Goal: Transaction & Acquisition: Purchase product/service

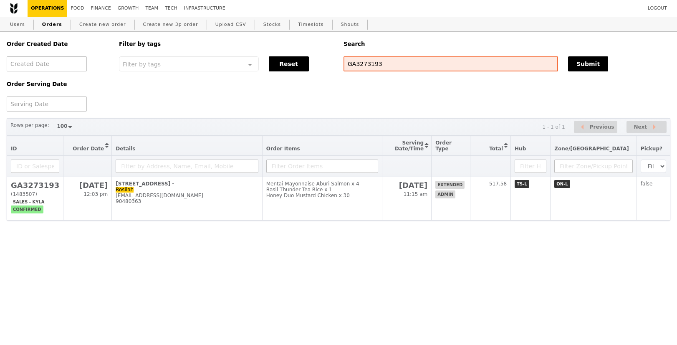
select select "100"
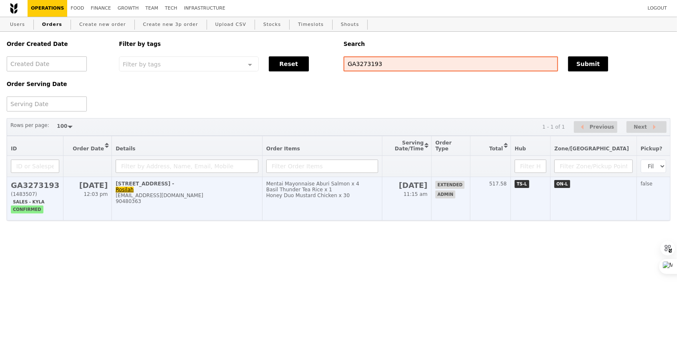
click at [304, 185] on div "Mentai Mayonnaise Aburi Salmon x 4" at bounding box center [322, 184] width 112 height 6
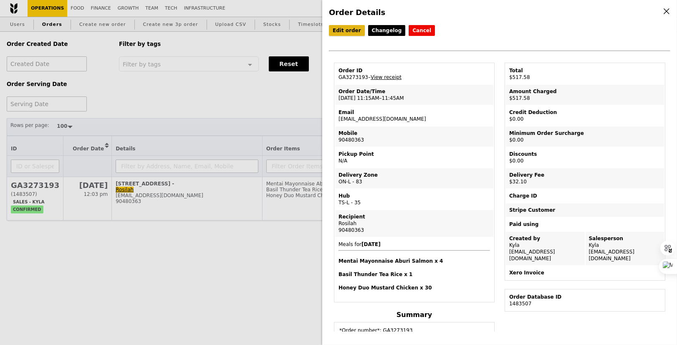
click at [350, 28] on link "Edit order" at bounding box center [347, 30] width 36 height 11
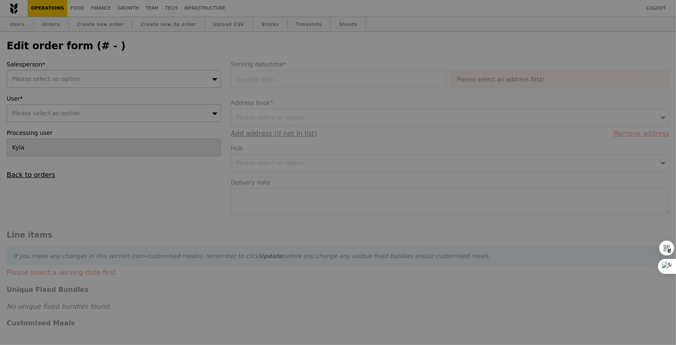
type input "[DATE]"
type textarea "to call host once you are at the lobby, to assist to bring up to Level 4"
type input "Loading..."
type input "485.48"
type input "29.45"
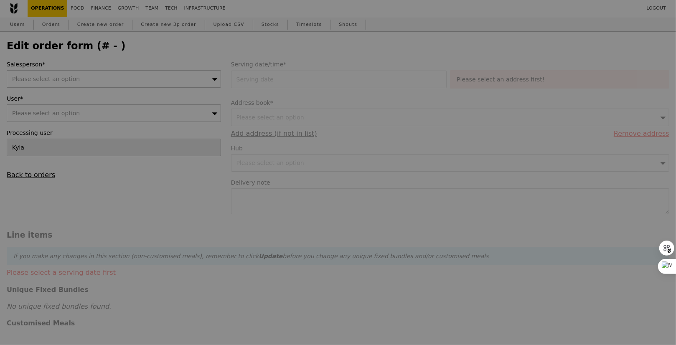
type input "32.10"
type input "517.58"
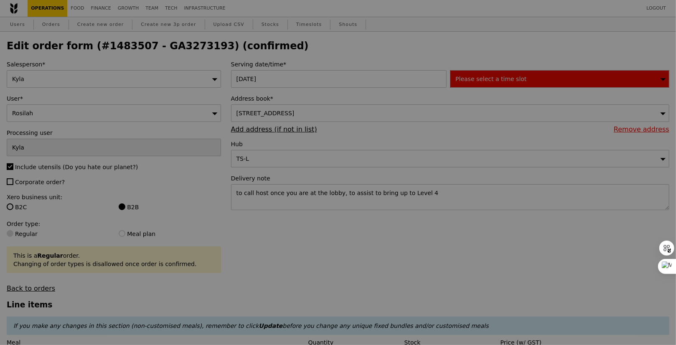
type input "457"
type input "477"
type input "392"
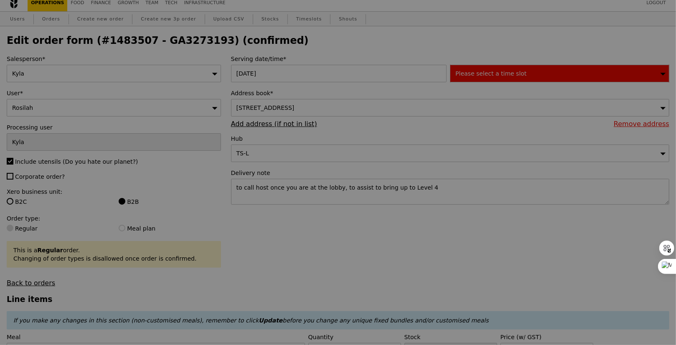
type input "Update"
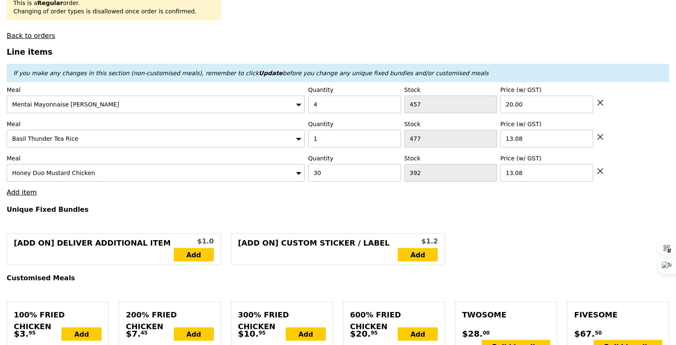
scroll to position [258, 0]
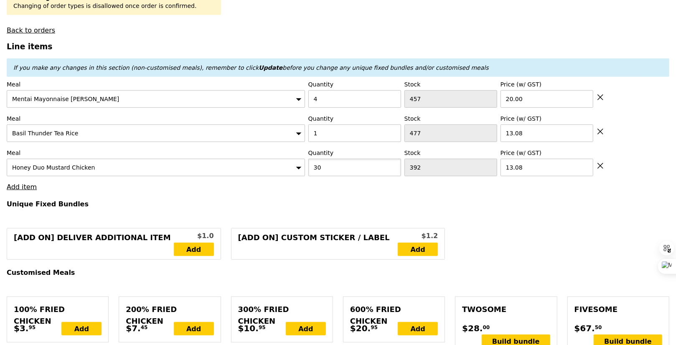
click at [324, 170] on input "30" at bounding box center [354, 168] width 93 height 18
type input "26"
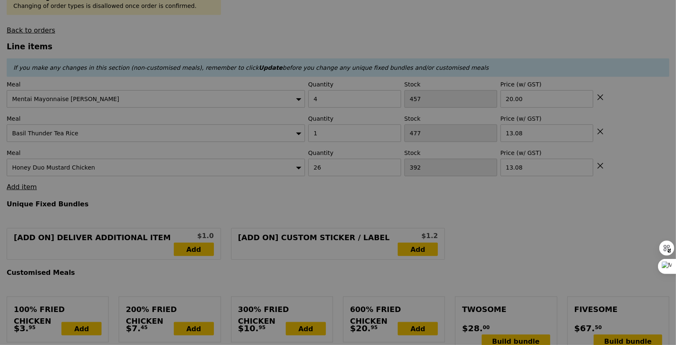
type input "Update"
type input "0.00"
type input "3.62"
type input "3.95"
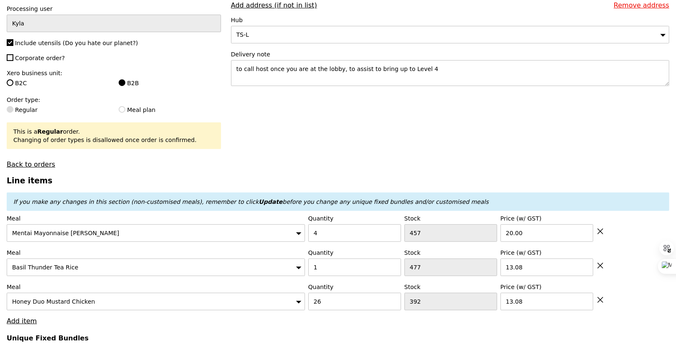
scroll to position [0, 0]
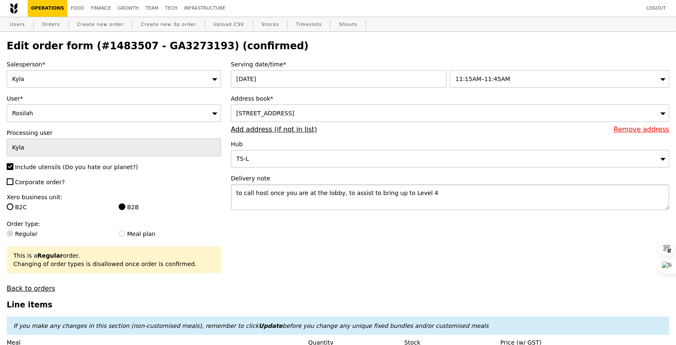
click at [237, 192] on textarea "to call host once you are at the lobby, to assist to bring up to Level 4" at bounding box center [450, 197] width 438 height 26
paste textarea "#04-13A, Graduate Studies Dept"
click at [237, 185] on textarea "#04-13A, Graduate Studies Dept to call host once you are at the lobby, to assis…" at bounding box center [450, 197] width 438 height 26
paste textarea "Duke-[GEOGRAPHIC_DATA]"
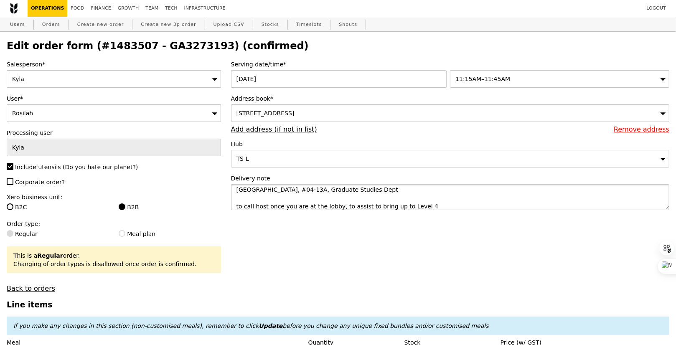
click at [448, 191] on textarea "[GEOGRAPHIC_DATA], #04-13A, Graduate Studies Dept to call host once you are at …" at bounding box center [450, 197] width 438 height 26
click at [447, 199] on textarea "[GEOGRAPHIC_DATA], #04-13A, Graduate Studies Dept to call host once you are at …" at bounding box center [450, 197] width 438 height 26
click at [447, 200] on textarea "[GEOGRAPHIC_DATA], #04-13A, Graduate Studies Dept to call host once you are at …" at bounding box center [450, 197] width 438 height 26
paste textarea "Rosilah 9048 0363 / [PERSON_NAME] 8101 1189"
click at [450, 193] on textarea "[GEOGRAPHIC_DATA], #04-13A, Graduate Studies Dept to call host once you are at …" at bounding box center [450, 197] width 438 height 26
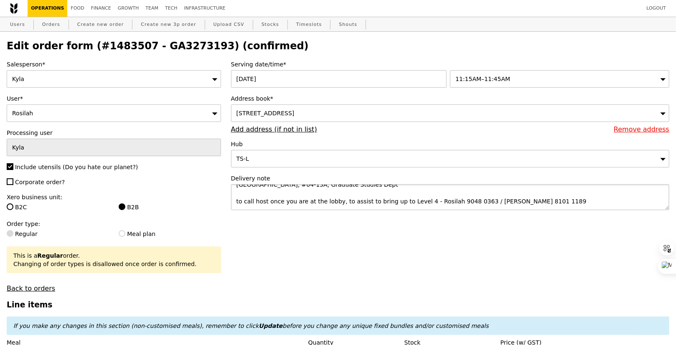
scroll to position [0, 0]
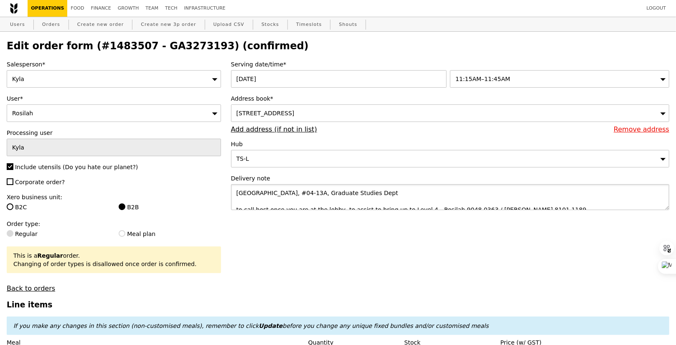
type textarea "[GEOGRAPHIC_DATA], #04-13A, Graduate Studies Dept to call host once you are at …"
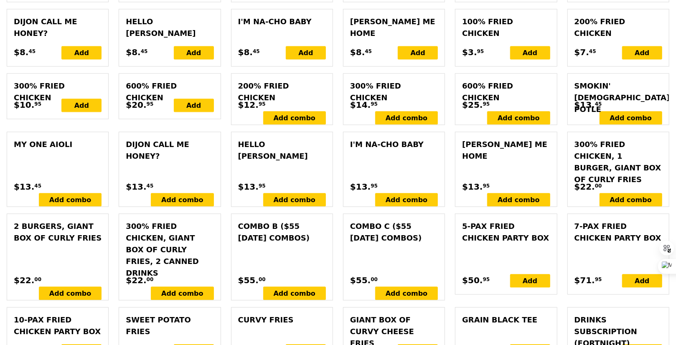
scroll to position [2059, 0]
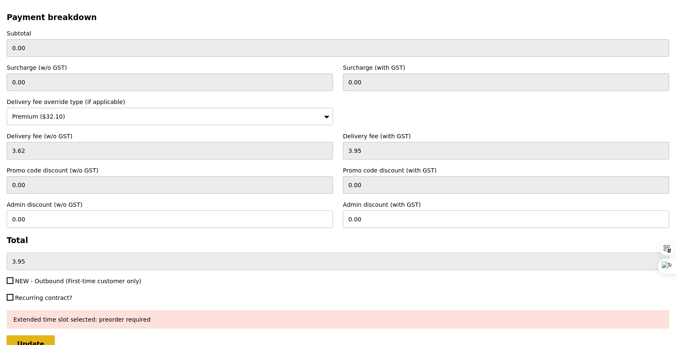
click at [28, 335] on input "Update" at bounding box center [31, 344] width 48 height 18
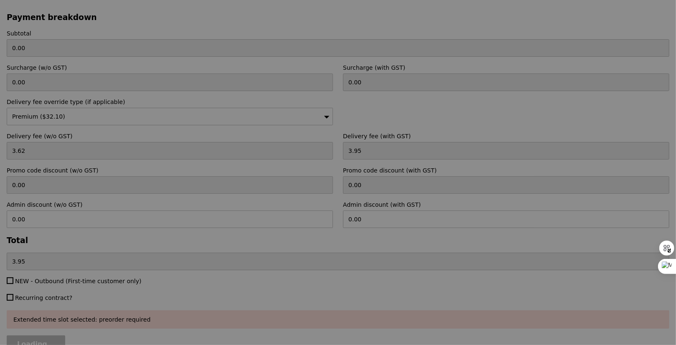
type input "Update"
type input "433.16"
type input "29.45"
type input "32.10"
type input "465.26"
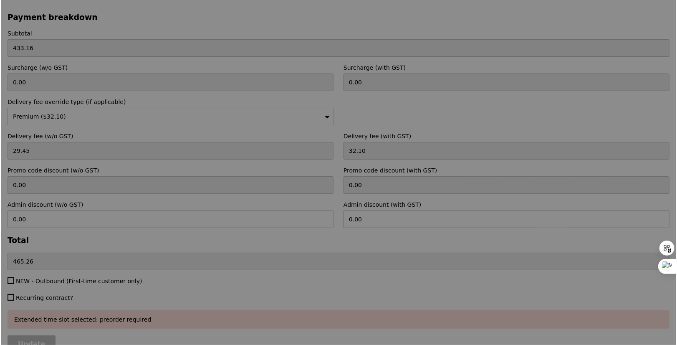
scroll to position [0, 0]
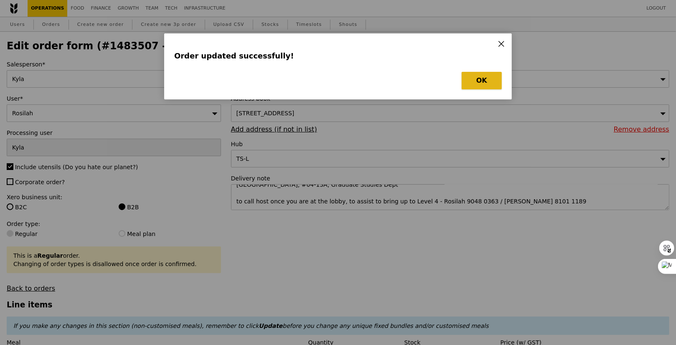
click at [465, 79] on button "OK" at bounding box center [481, 81] width 40 height 18
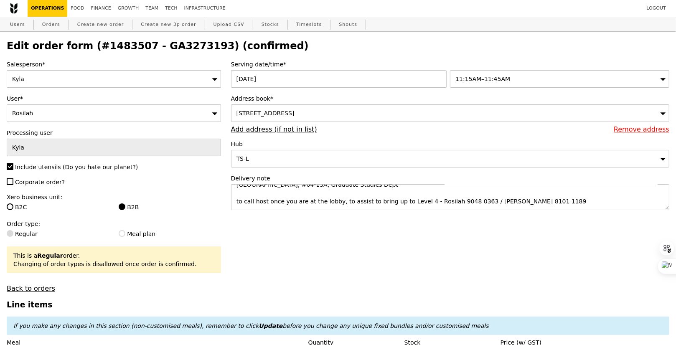
click at [146, 42] on h2 "Edit order form (#1483507 - GA3273193) (confirmed)" at bounding box center [338, 46] width 662 height 12
copy h2 "GA3273193"
click at [46, 25] on link "Orders" at bounding box center [51, 24] width 25 height 15
select select "100"
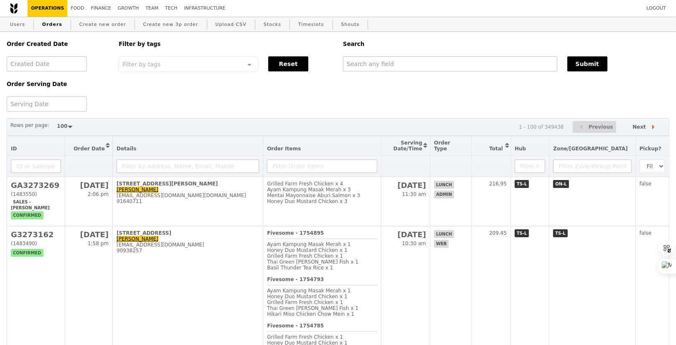
click at [401, 72] on div "Order Created Date Order Serving Date Filter by tags Filter by tags Meal_Plan W…" at bounding box center [338, 72] width 672 height 80
click at [450, 68] on input "text" at bounding box center [450, 63] width 214 height 15
paste input "GA3273193"
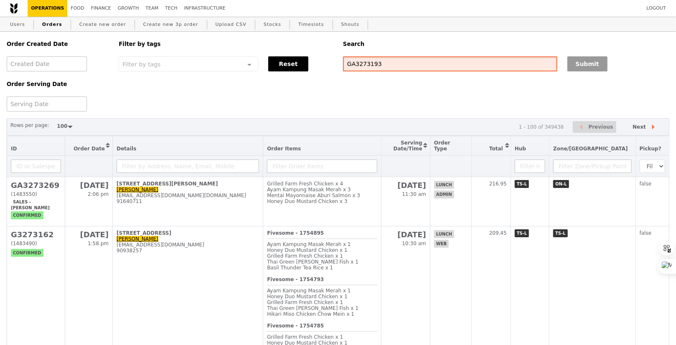
type input "GA3273193"
click at [593, 63] on button "Submit" at bounding box center [587, 63] width 40 height 15
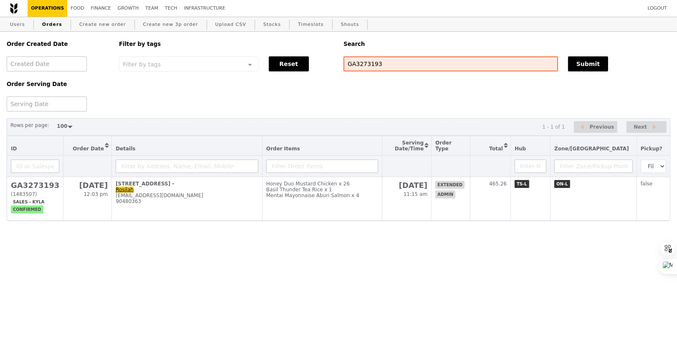
click at [390, 222] on html "Logout Operations Food Finance Growth Team Tech Infrastructure Users Orders Cre…" at bounding box center [338, 127] width 677 height 254
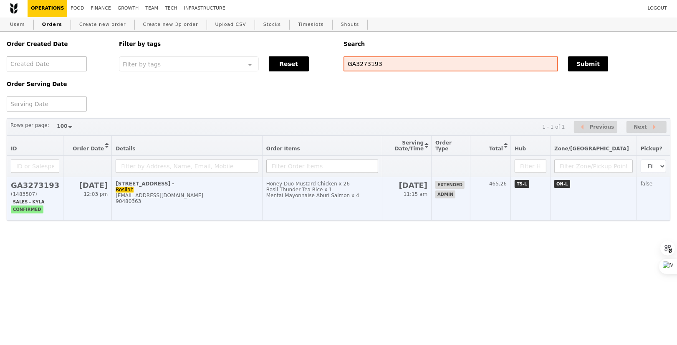
click at [382, 210] on td "Honey Duo Mustard Chicken x 26 Basil Thunder Tea Rice x 1 Mentai Mayonnaise Abu…" at bounding box center [322, 198] width 120 height 43
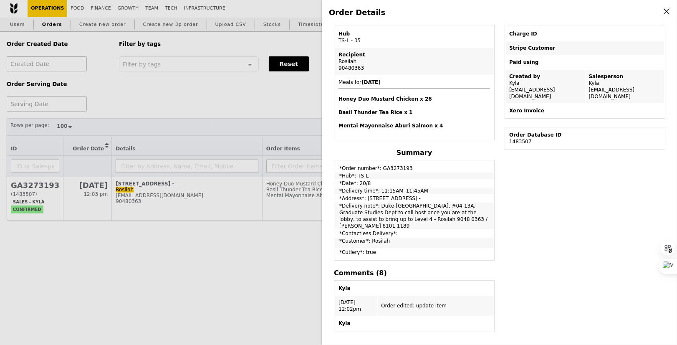
scroll to position [169, 0]
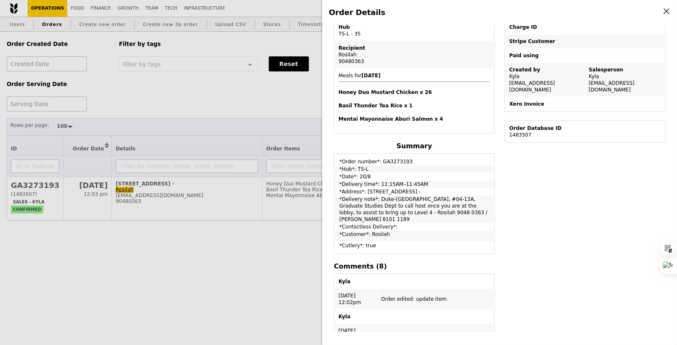
click at [203, 92] on div "Order Details Edit order Changelog Cancel Order ID GA3273193 – View receipt Ord…" at bounding box center [338, 172] width 677 height 345
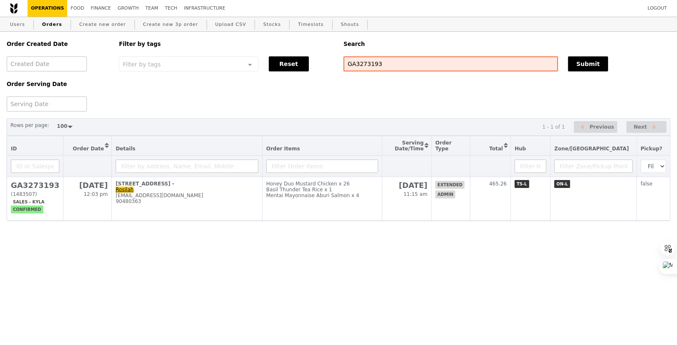
scroll to position [223, 0]
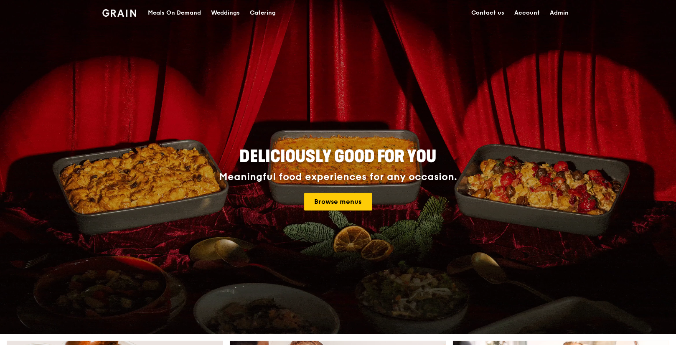
click at [169, 13] on div "Meals On Demand" at bounding box center [174, 12] width 53 height 25
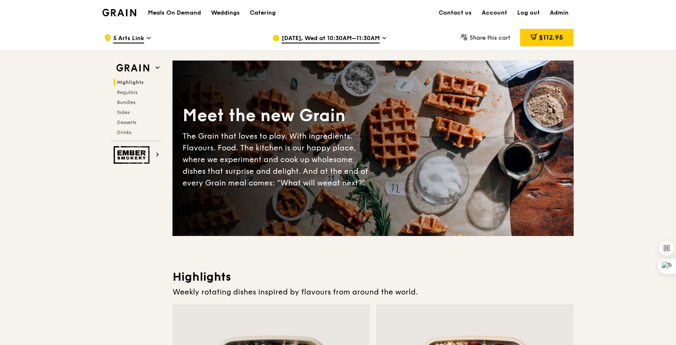
click at [292, 35] on span "Aug 27, Wed at 10:30AM–11:30AM" at bounding box center [330, 38] width 98 height 9
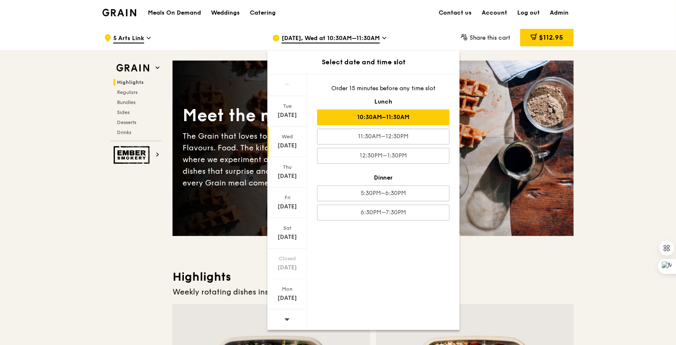
click at [288, 143] on div "Aug 20" at bounding box center [286, 146] width 37 height 8
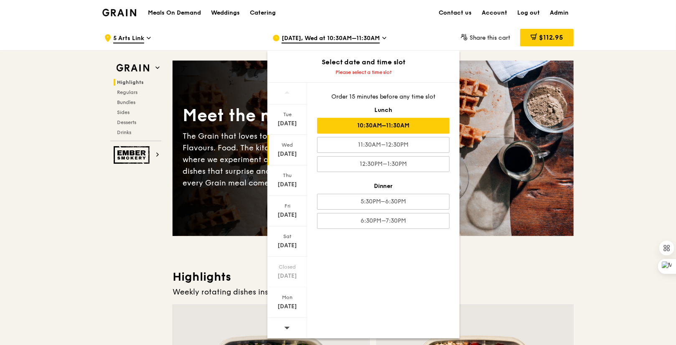
click at [372, 126] on div "10:30AM–11:30AM" at bounding box center [383, 126] width 132 height 16
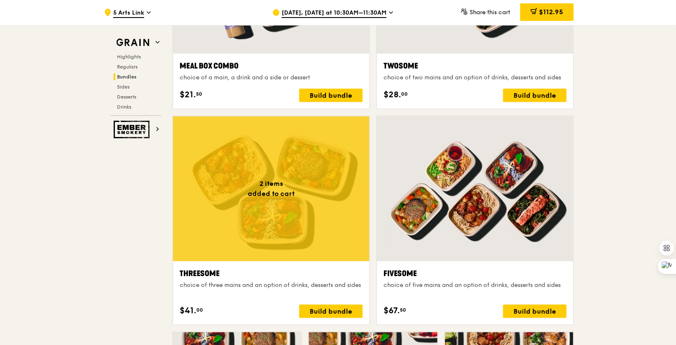
scroll to position [1367, 0]
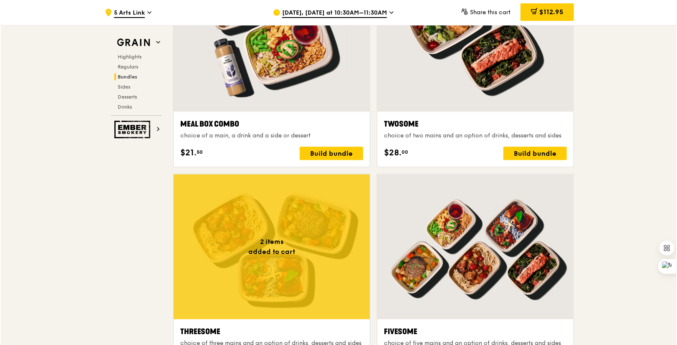
scroll to position [1202, 0]
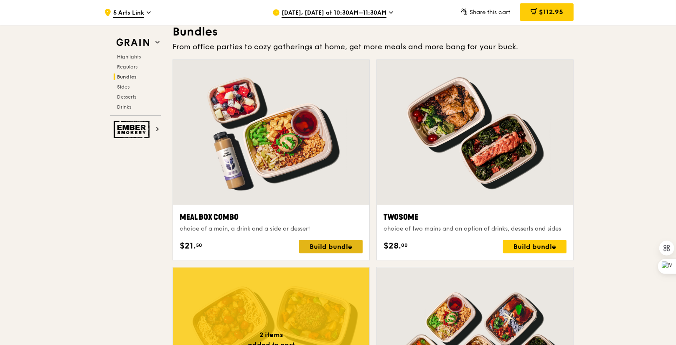
click at [337, 245] on div "Build bundle" at bounding box center [330, 246] width 63 height 13
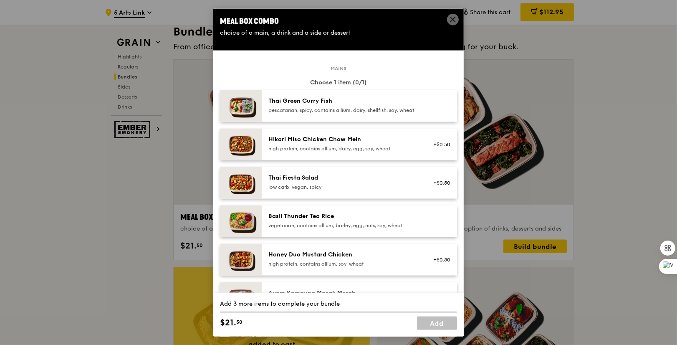
click at [335, 100] on div "Thai Green Curry Fish" at bounding box center [343, 101] width 150 height 8
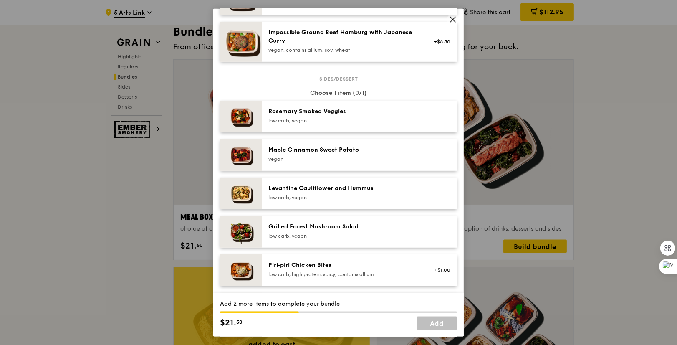
scroll to position [410, 0]
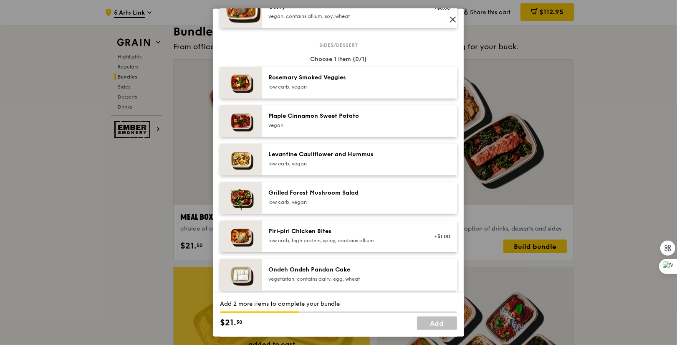
click at [326, 89] on div "Rosemary Smoked Veggies low carb, vegan" at bounding box center [343, 81] width 150 height 17
click at [450, 17] on icon at bounding box center [452, 19] width 5 height 5
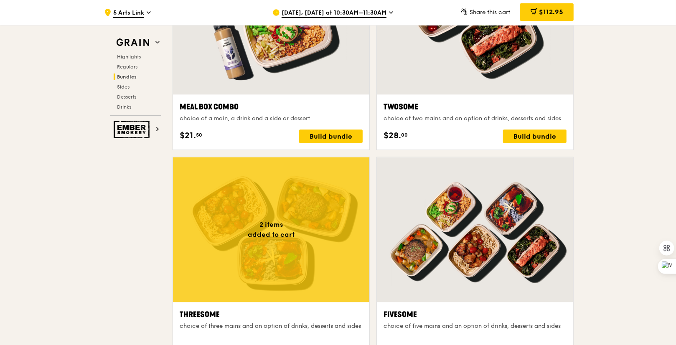
scroll to position [1485, 0]
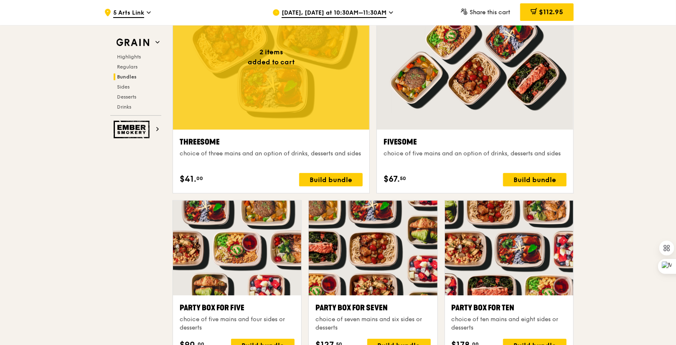
click at [298, 80] on div at bounding box center [271, 57] width 196 height 145
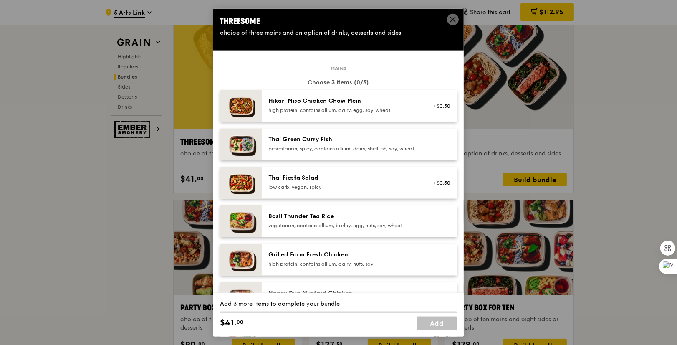
click at [453, 22] on icon at bounding box center [453, 20] width 8 height 8
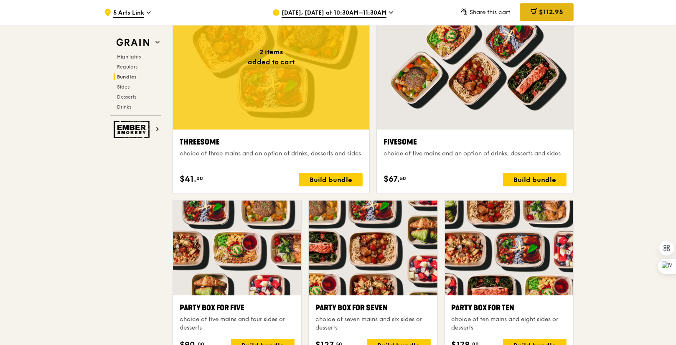
click at [561, 9] on span "$112.95" at bounding box center [551, 12] width 24 height 8
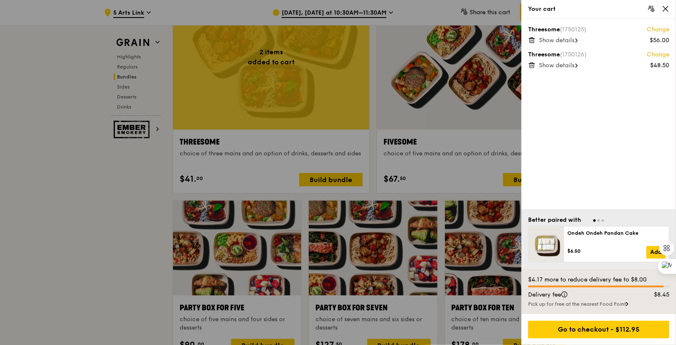
click at [534, 66] on icon at bounding box center [531, 65] width 4 height 4
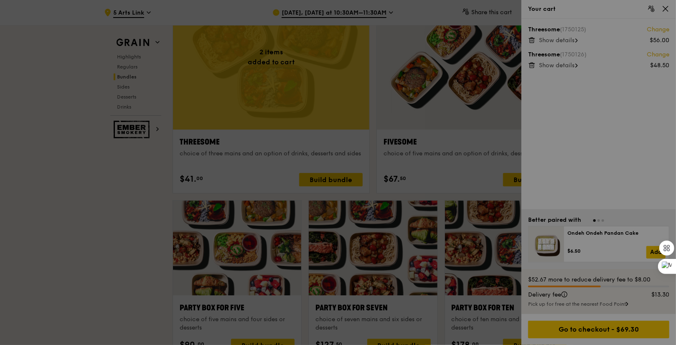
click at [534, 44] on div at bounding box center [338, 172] width 676 height 345
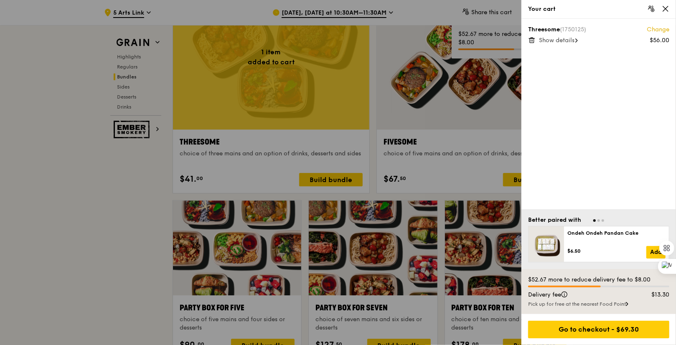
click at [534, 42] on icon at bounding box center [531, 40] width 4 height 4
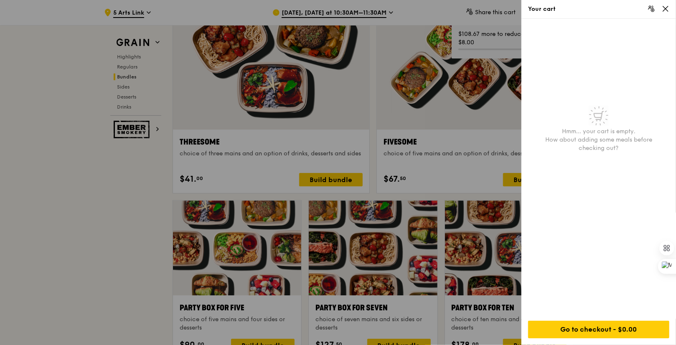
click at [666, 9] on icon at bounding box center [665, 8] width 5 height 5
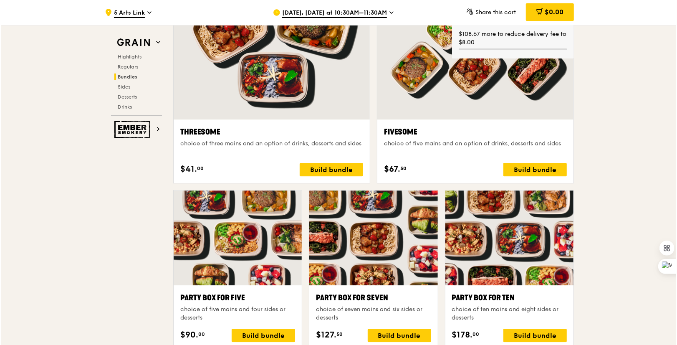
scroll to position [1486, 0]
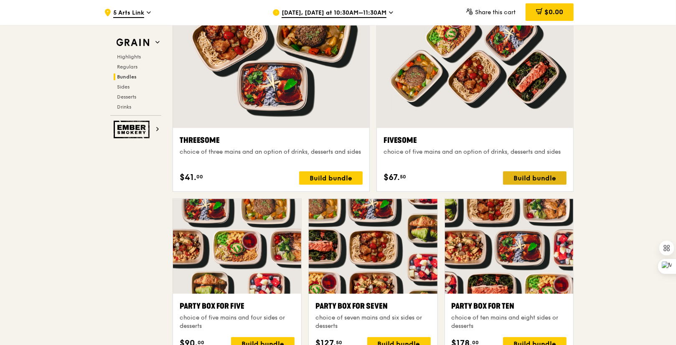
click at [535, 177] on div "Build bundle" at bounding box center [534, 177] width 63 height 13
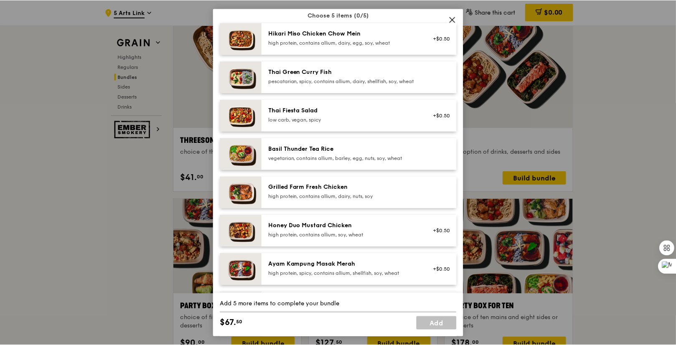
scroll to position [91, 0]
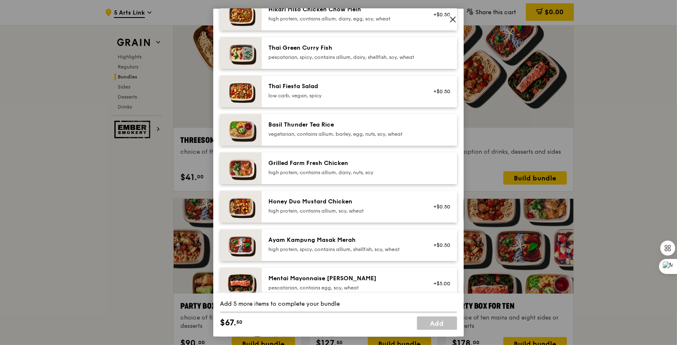
click at [365, 164] on div "Grilled Farm Fresh Chicken high protein, contains allium, dairy, nuts, soy" at bounding box center [359, 168] width 195 height 32
click at [365, 164] on div "Grilled Farm Fresh Chicken high protein, contains allium, dairy, nuts, soy Remo…" at bounding box center [359, 168] width 195 height 32
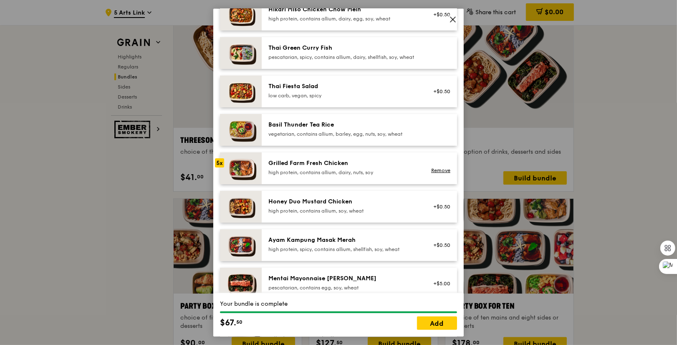
click at [453, 22] on icon at bounding box center [453, 20] width 8 height 8
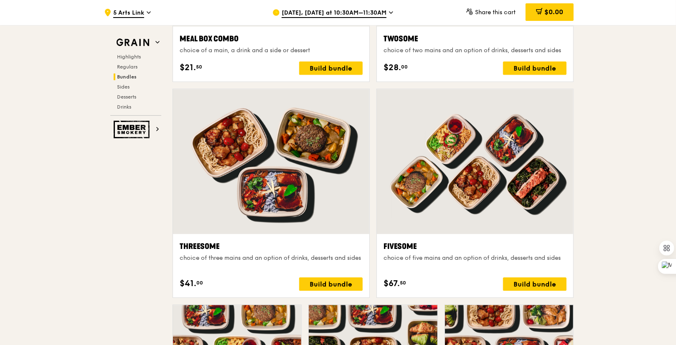
scroll to position [1385, 0]
